Goal: Go to known website: Access a specific website the user already knows

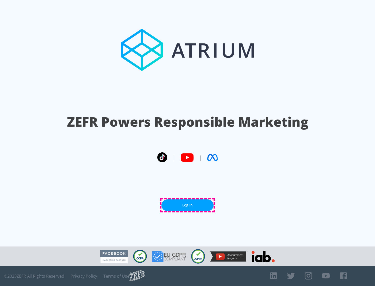
click at [187, 205] on link "Log In" at bounding box center [187, 206] width 52 height 12
